Goal: Find specific page/section: Find specific page/section

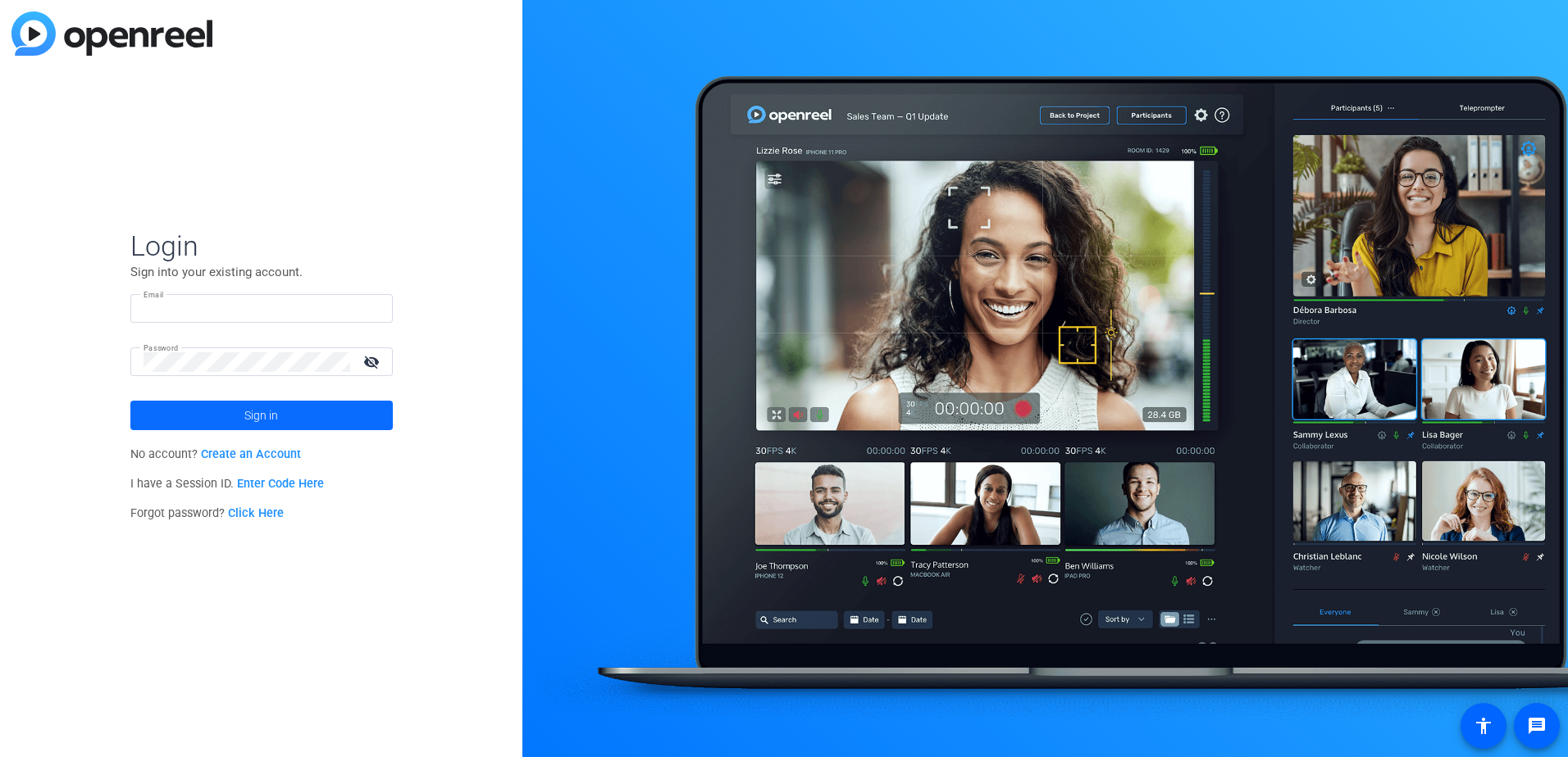
type input "[EMAIL_ADDRESS][DOMAIN_NAME]"
click at [260, 406] on span "Sign in" at bounding box center [261, 416] width 34 height 41
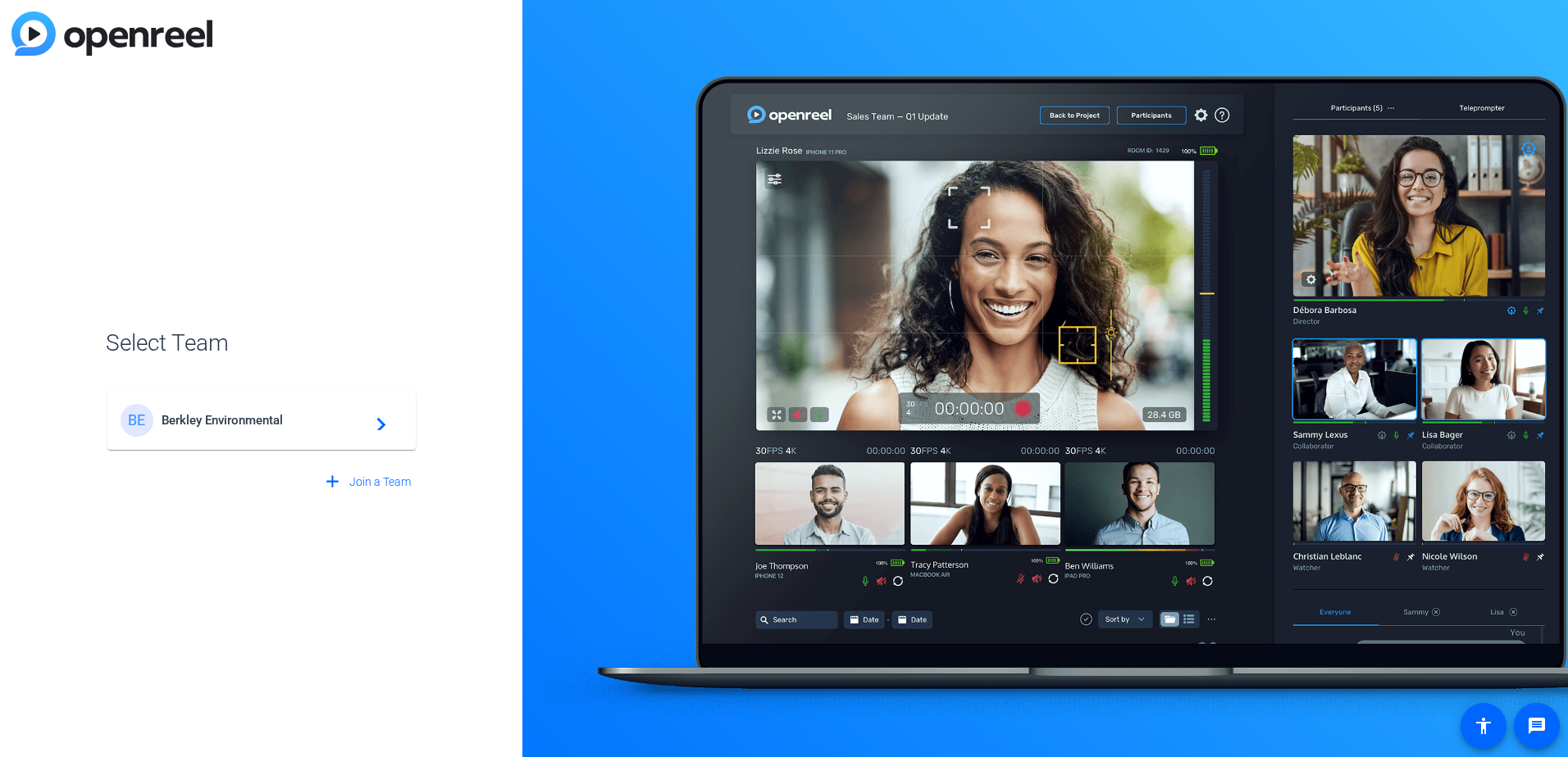
click at [263, 422] on span "Berkley Environmental" at bounding box center [264, 420] width 205 height 15
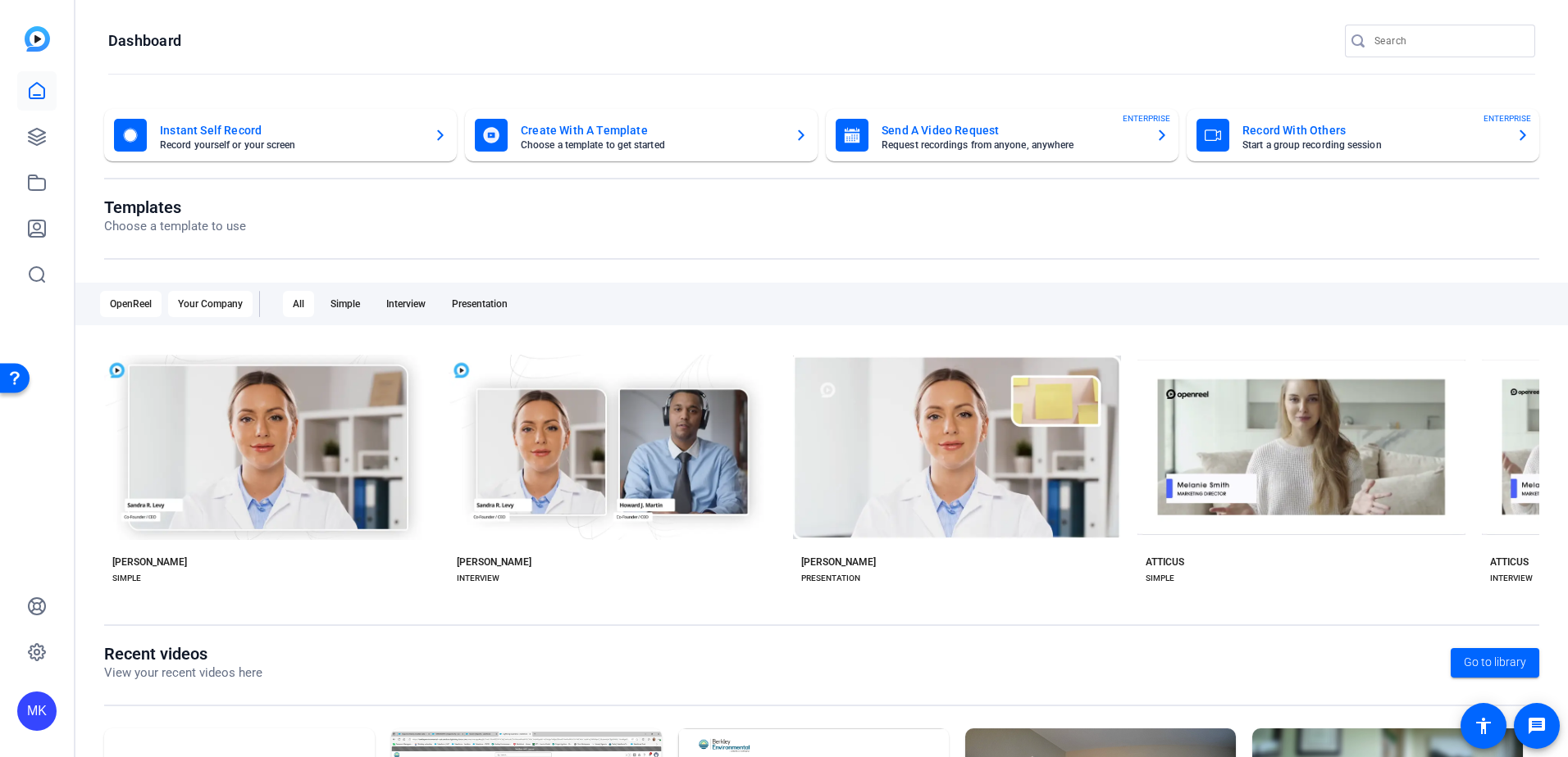
click at [236, 303] on div "Your Company" at bounding box center [210, 304] width 85 height 26
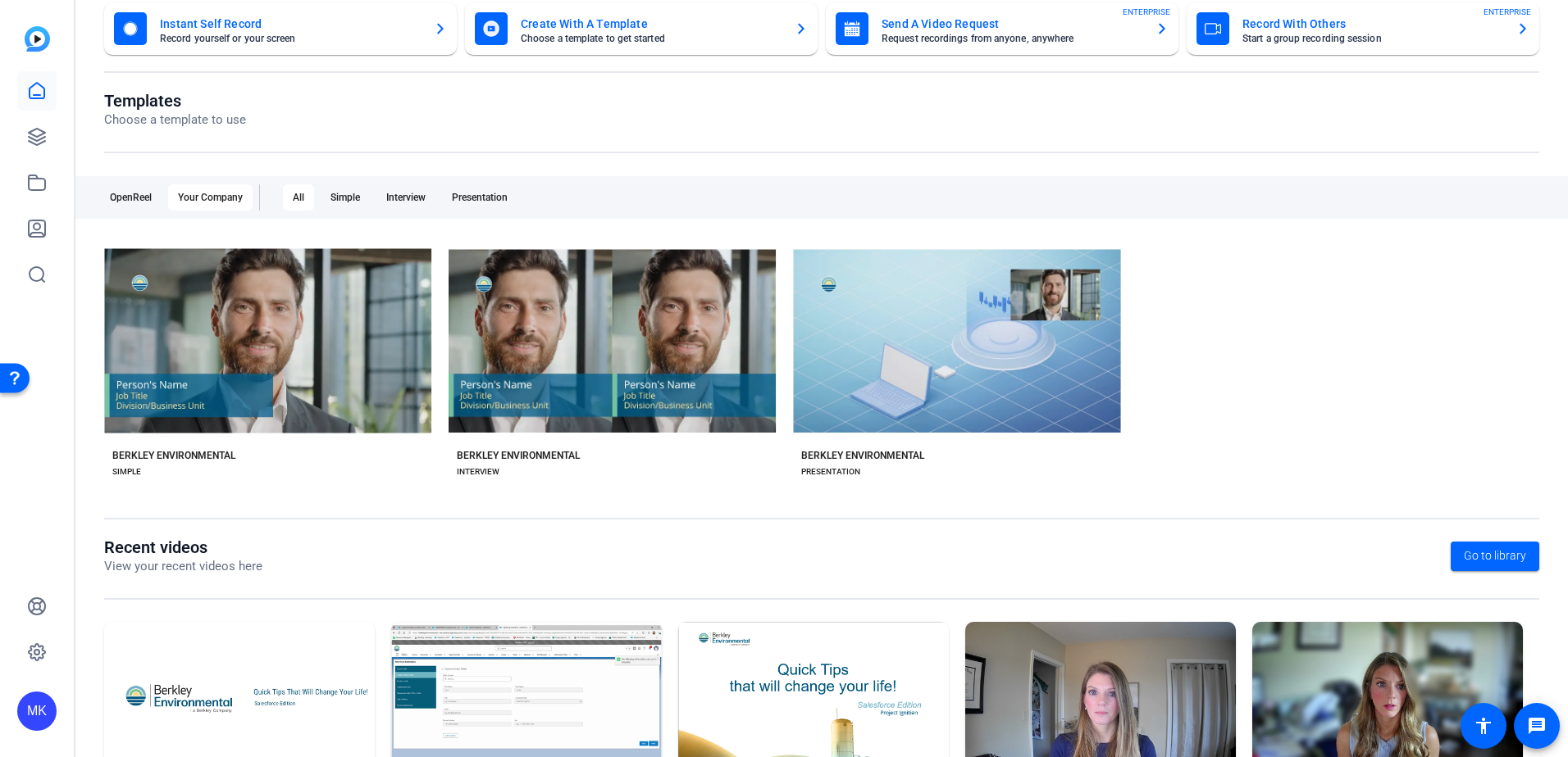
scroll to position [211, 0]
